Goal: Check status: Check status

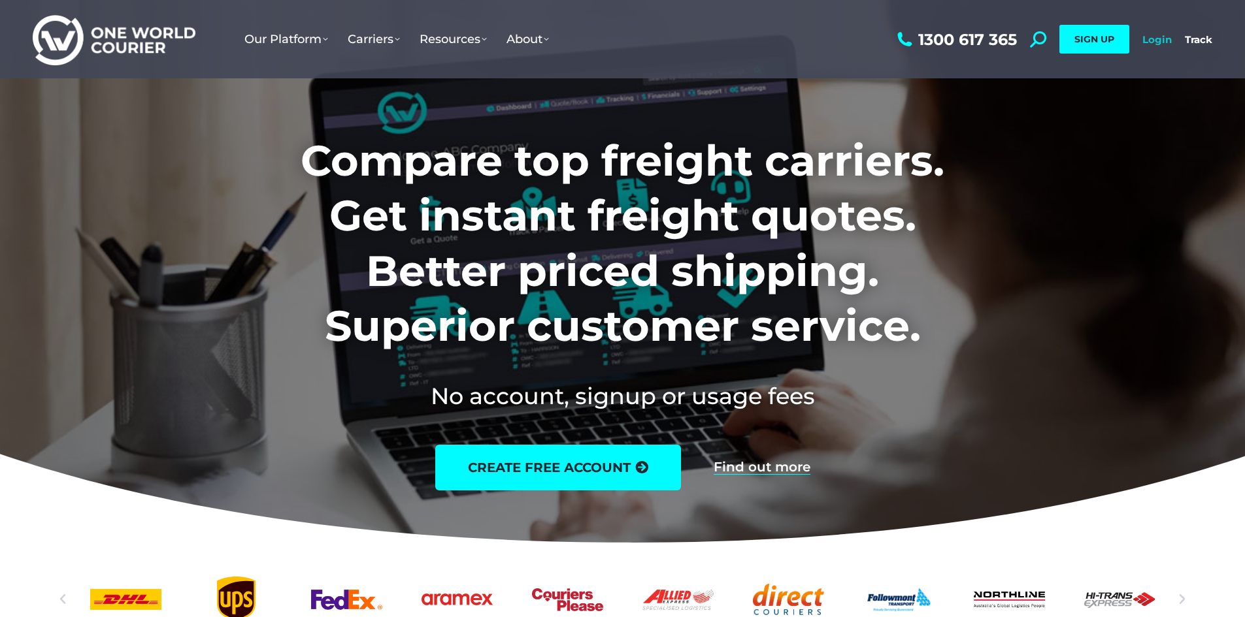
click at [1155, 41] on link "Login" at bounding box center [1156, 39] width 29 height 12
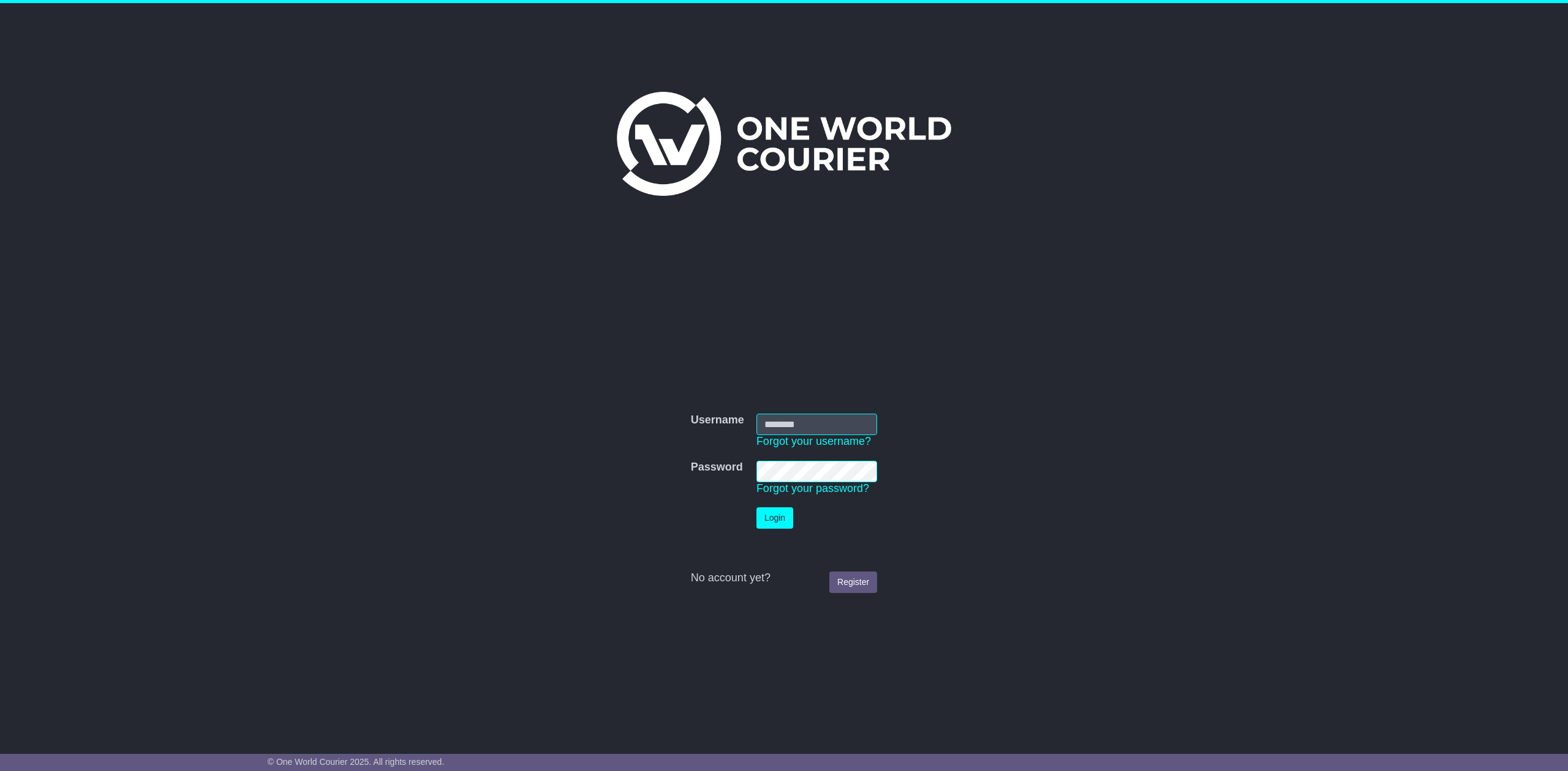
type input "**********"
click at [792, 513] on button "Login" at bounding box center [774, 518] width 37 height 22
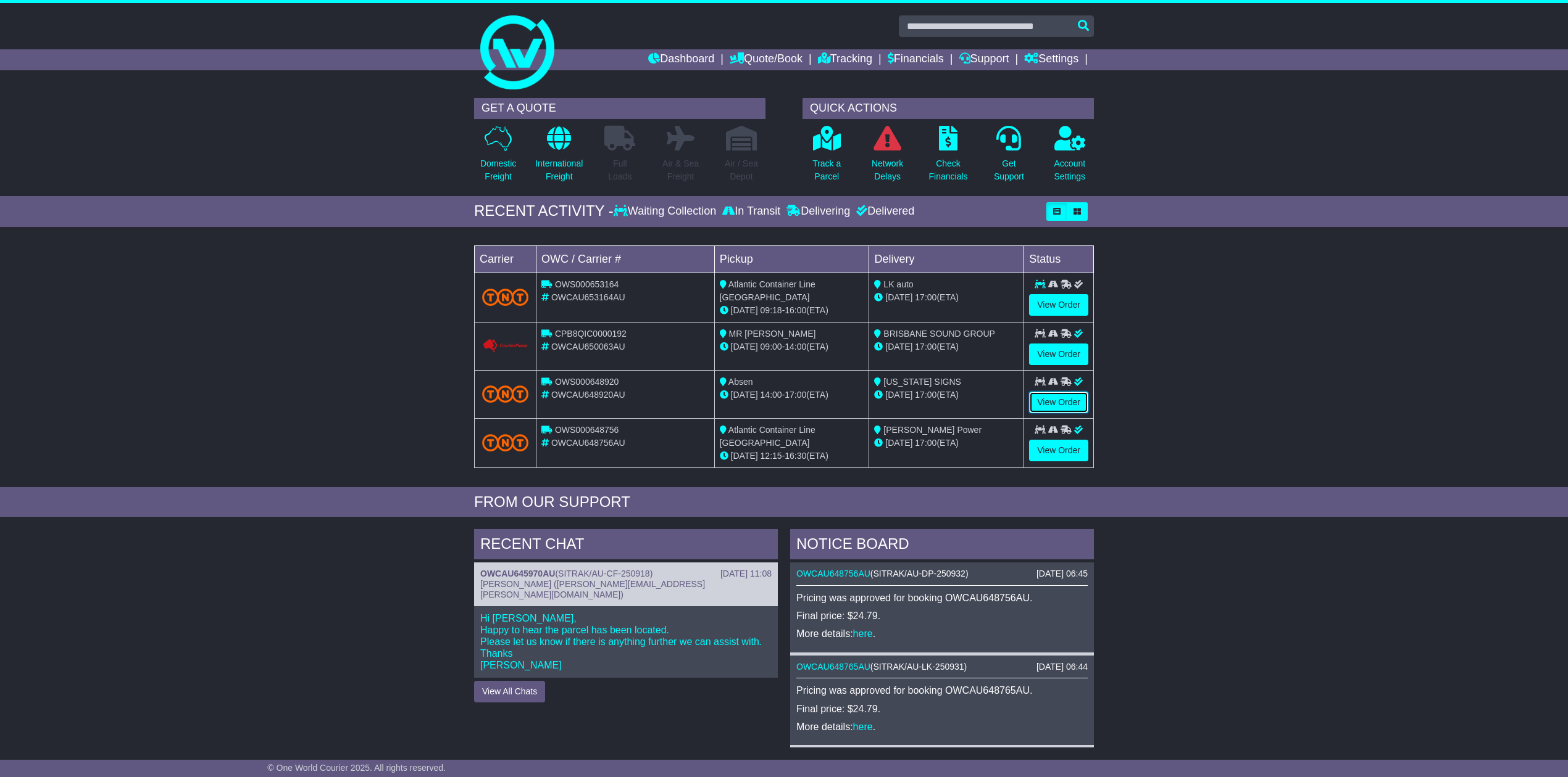
drag, startPoint x: 1066, startPoint y: 399, endPoint x: 1055, endPoint y: 391, distance: 13.6
click at [1065, 398] on link "View Order" at bounding box center [1058, 402] width 60 height 22
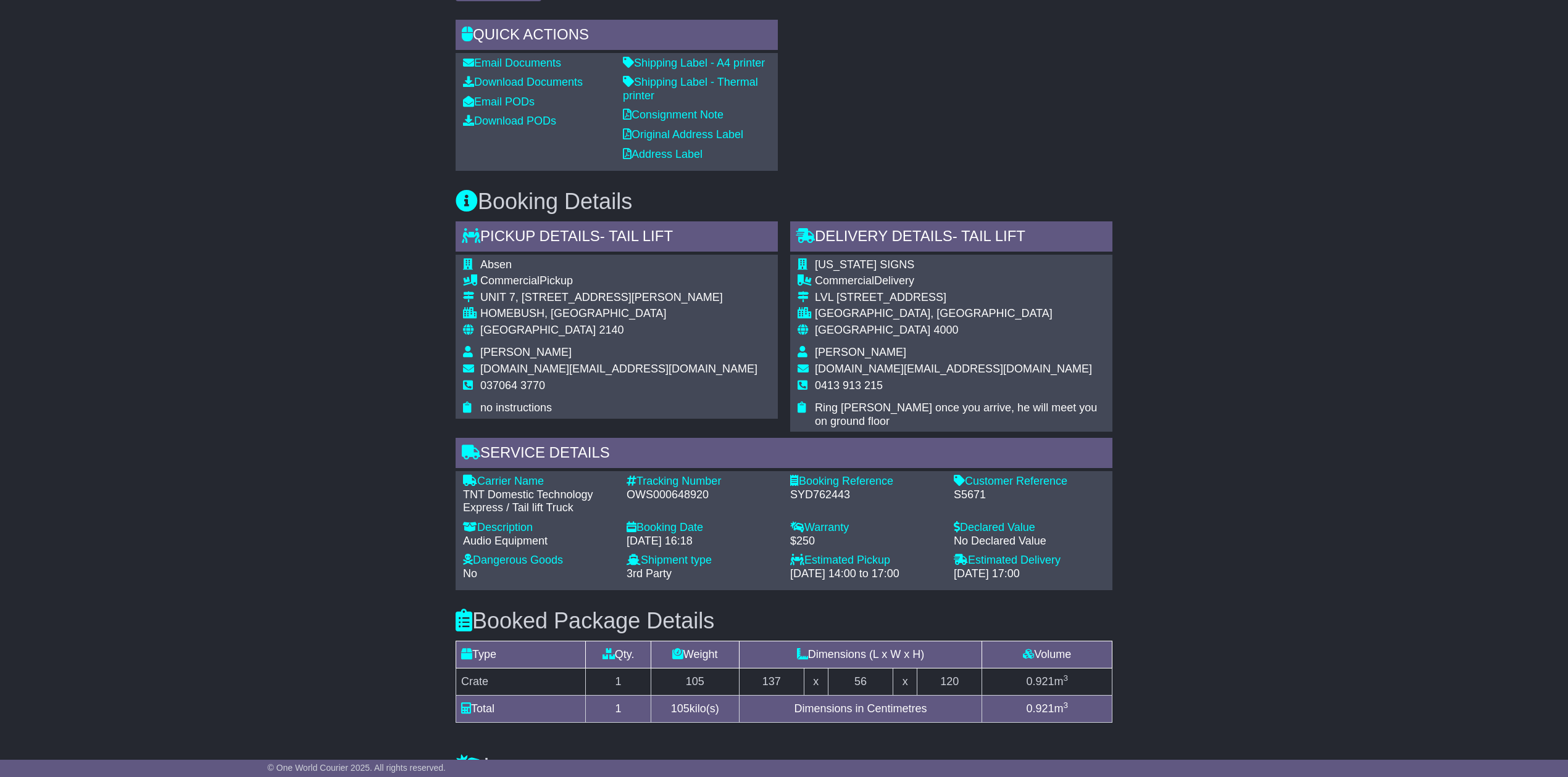
scroll to position [542, 0]
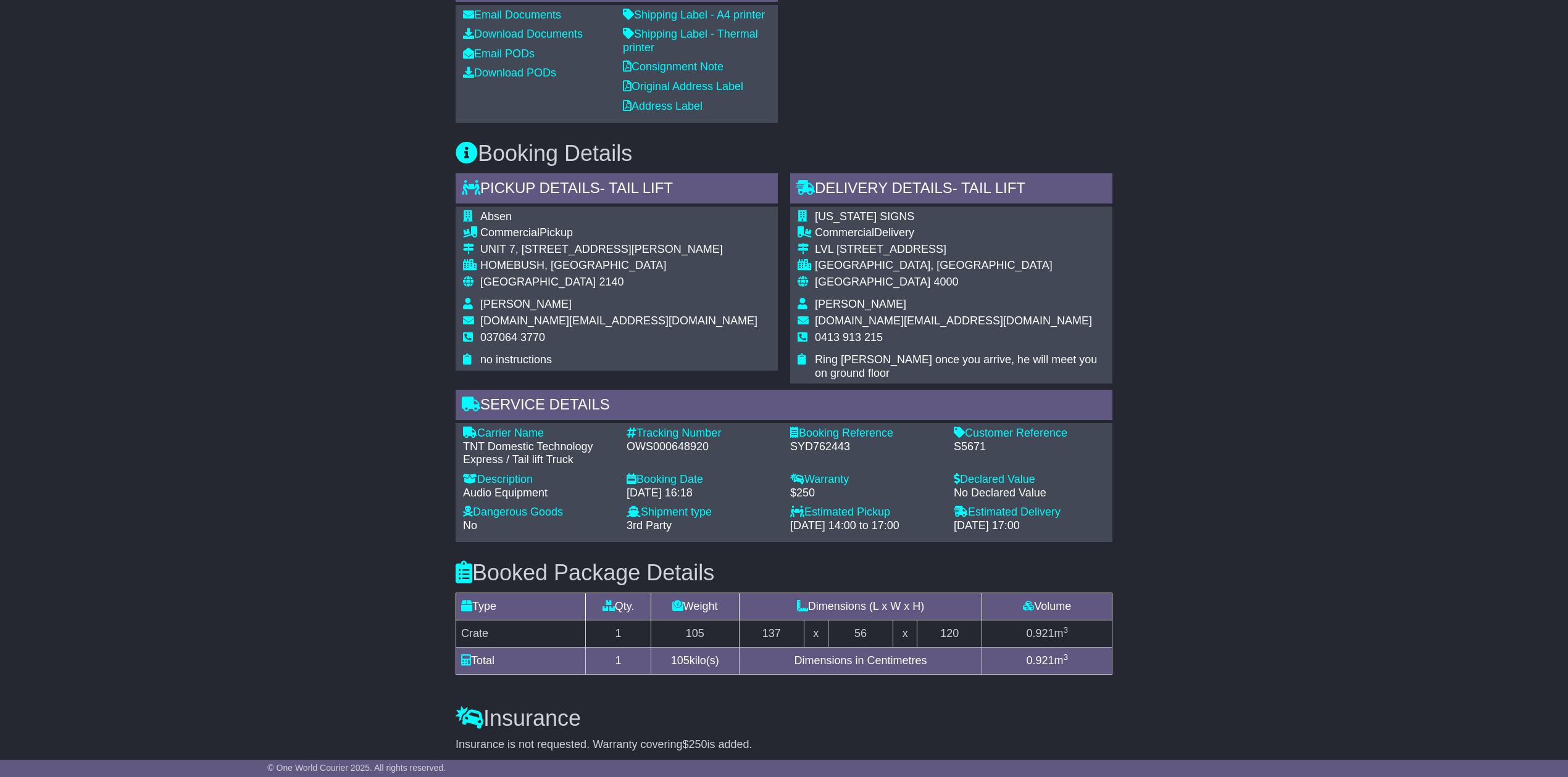
click at [514, 110] on div "Email Documents Download Documents Email PODs Download PODs" at bounding box center [537, 64] width 160 height 111
click at [520, 79] on link "Download PODs" at bounding box center [509, 73] width 94 height 12
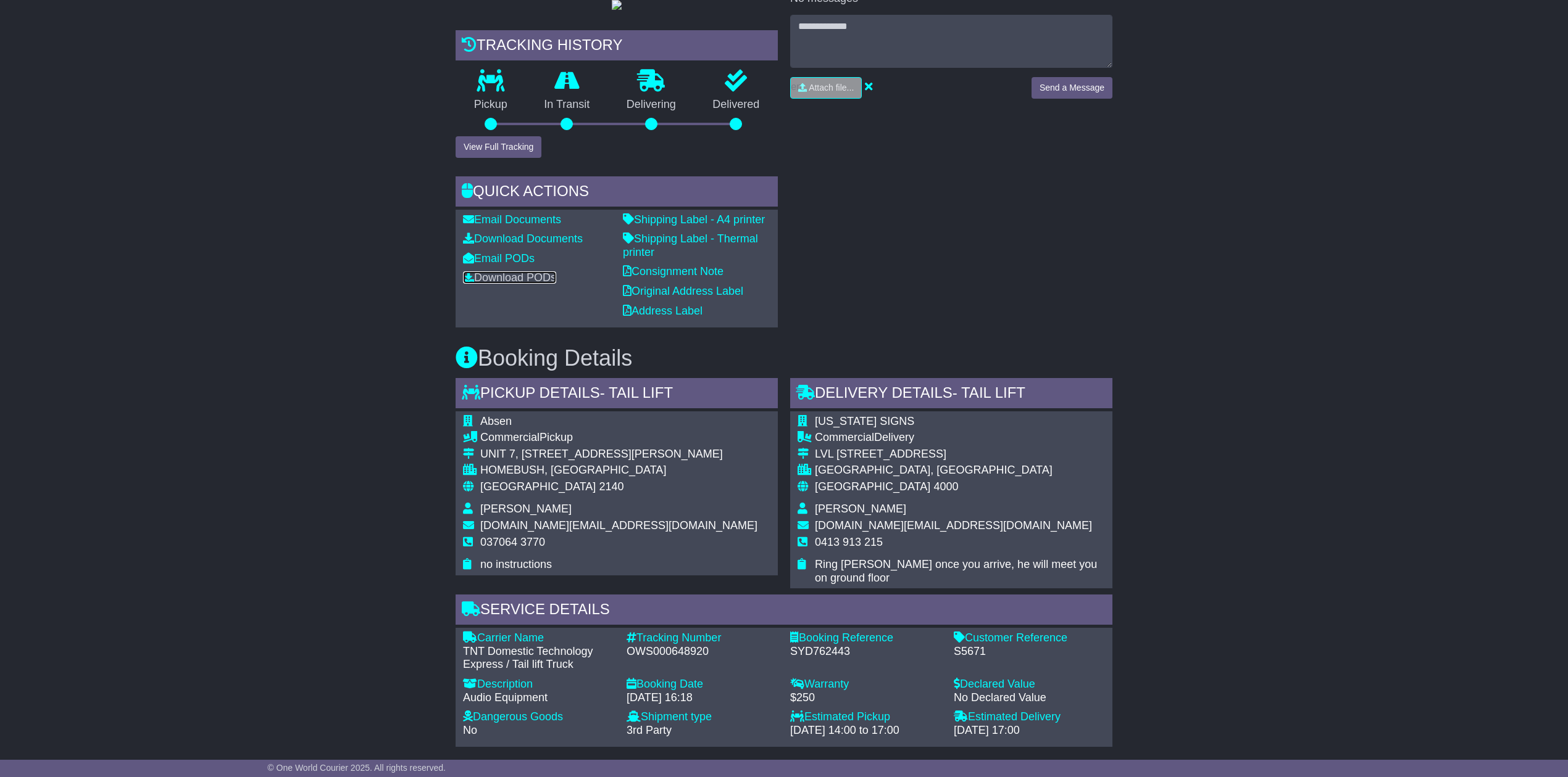
scroll to position [0, 0]
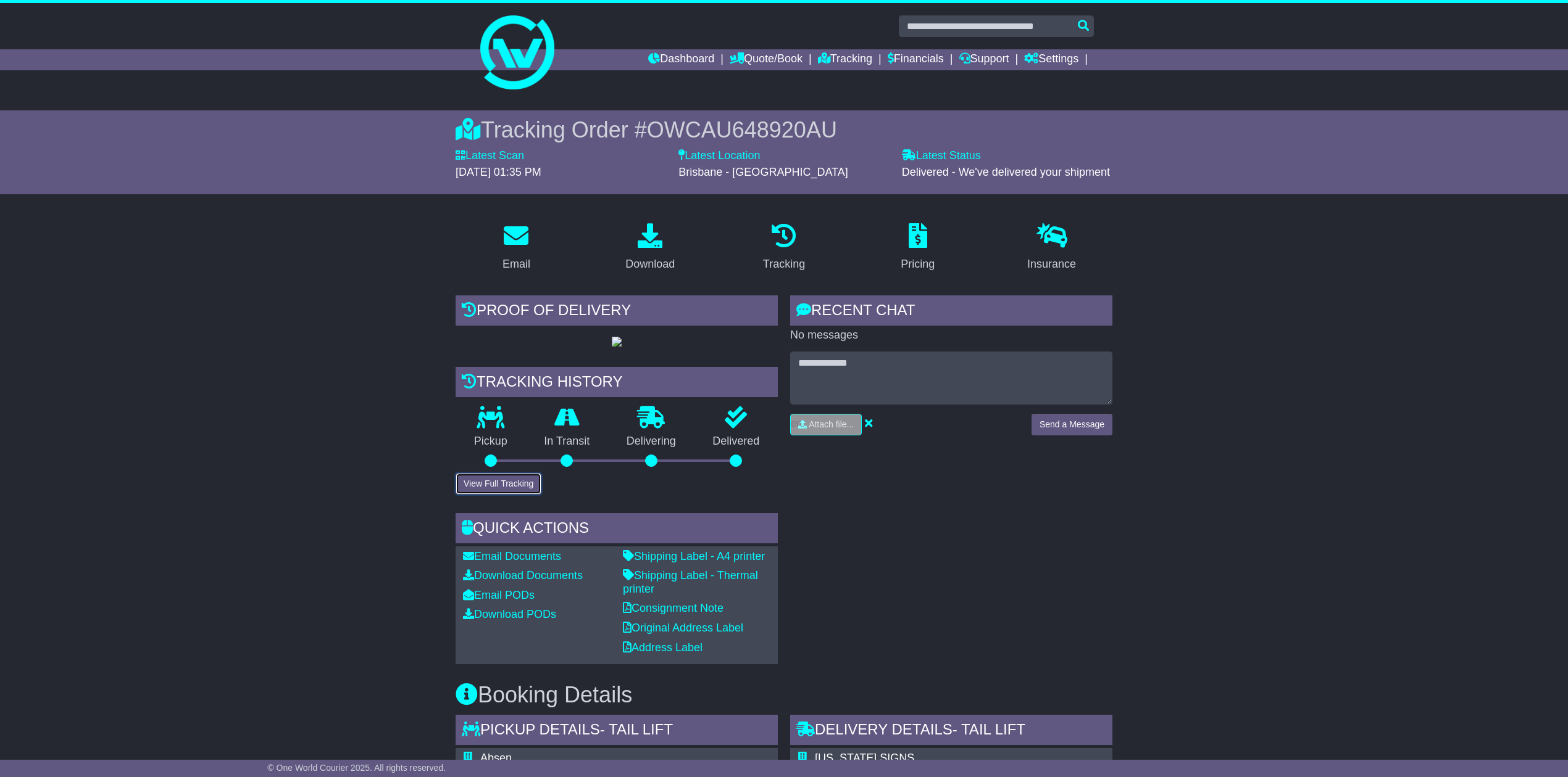
click at [508, 495] on button "View Full Tracking" at bounding box center [498, 483] width 86 height 22
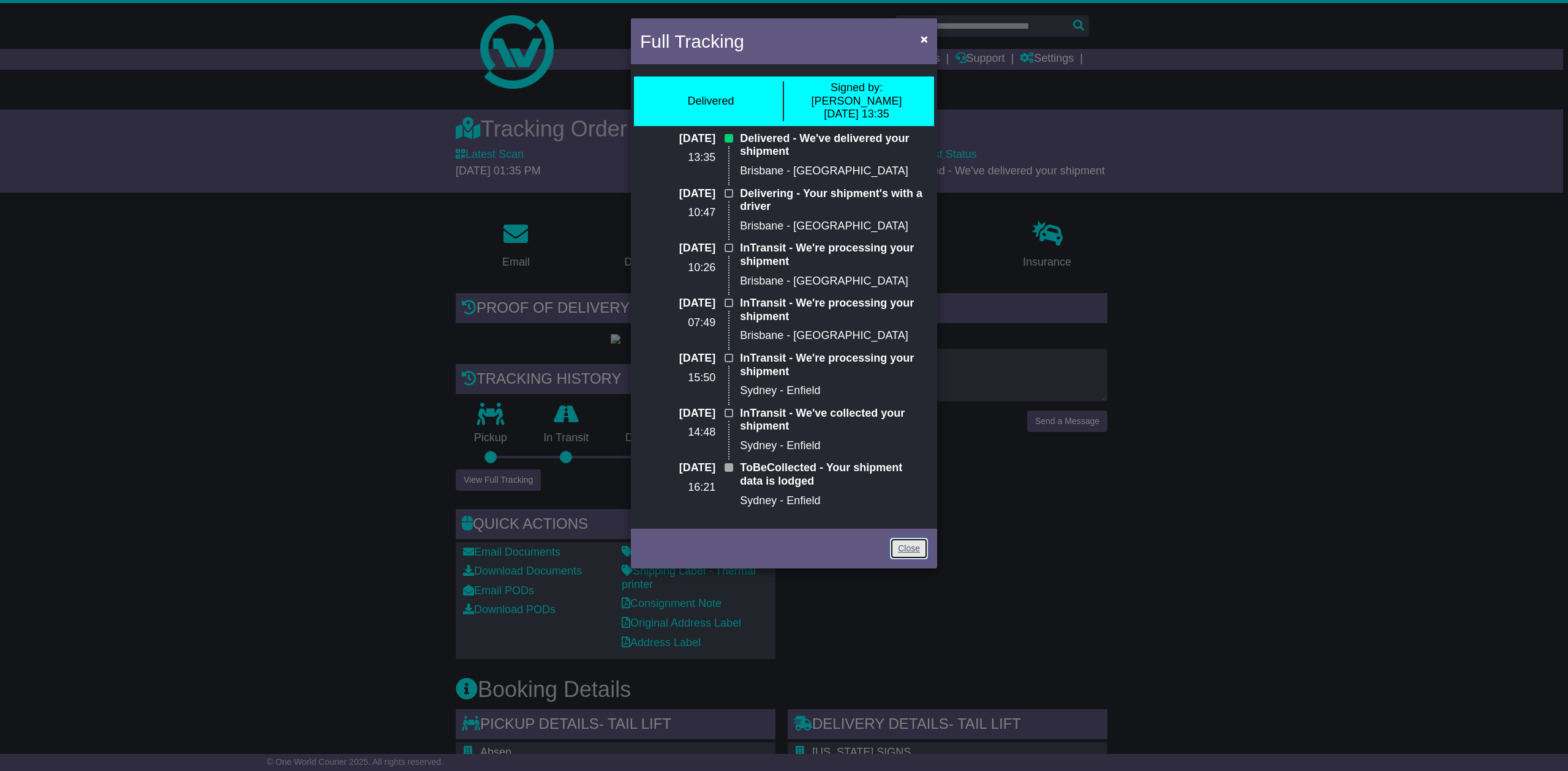
click at [902, 538] on link "Close" at bounding box center [908, 548] width 38 height 22
